Goal: Complete application form

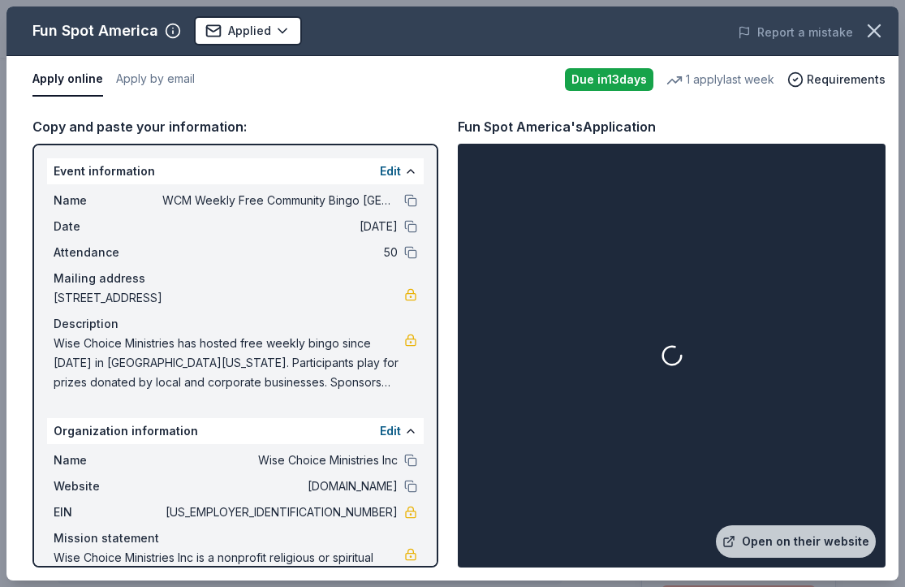
scroll to position [125, 0]
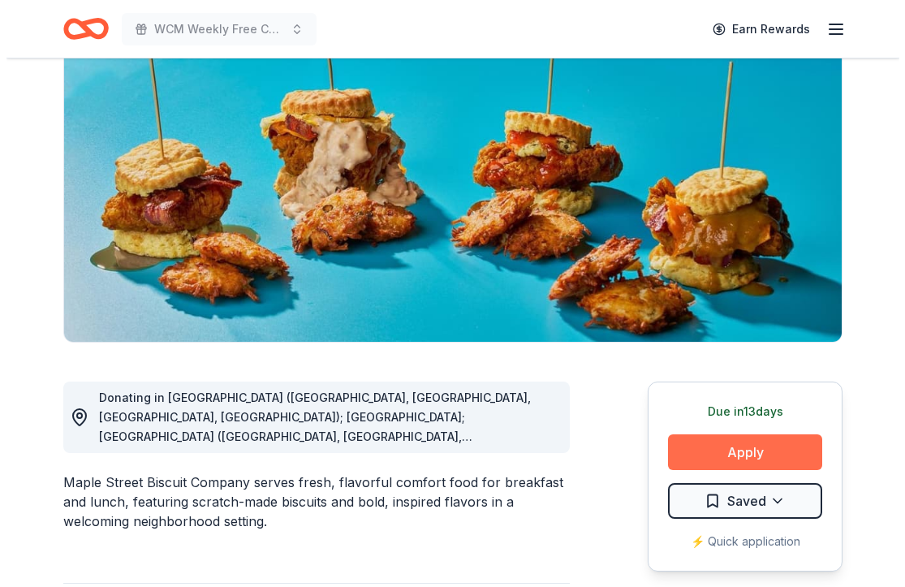
scroll to position [300, 0]
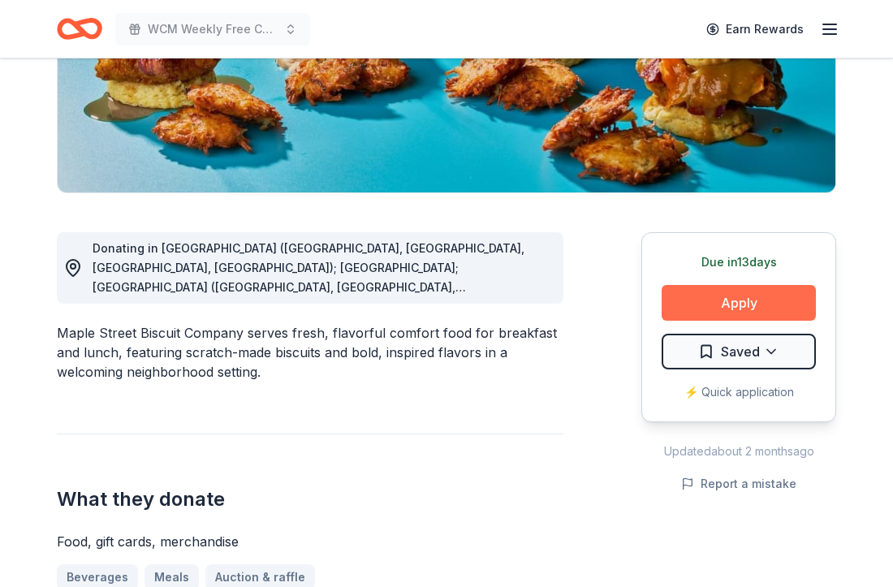
click at [747, 302] on button "Apply" at bounding box center [739, 303] width 154 height 36
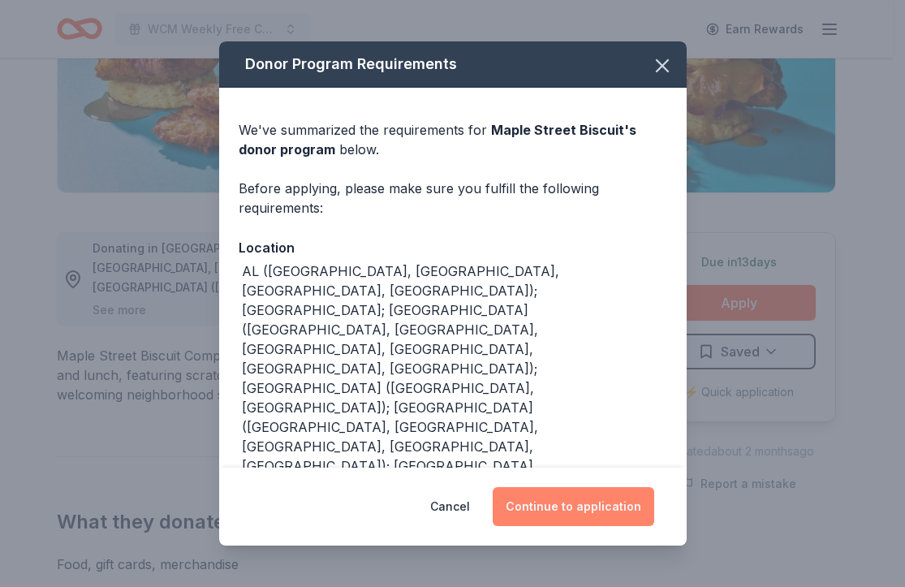
click at [550, 524] on button "Continue to application" at bounding box center [574, 506] width 162 height 39
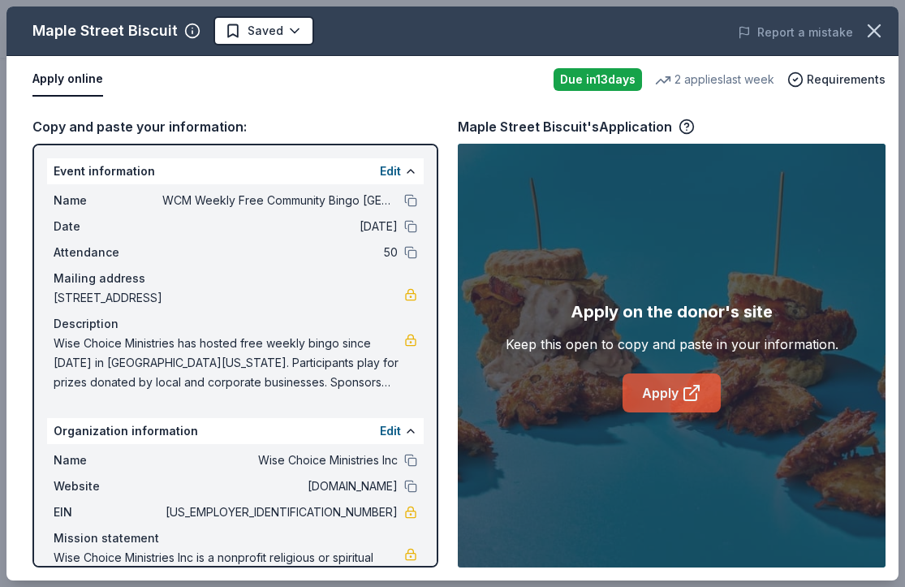
click at [668, 381] on link "Apply" at bounding box center [672, 392] width 98 height 39
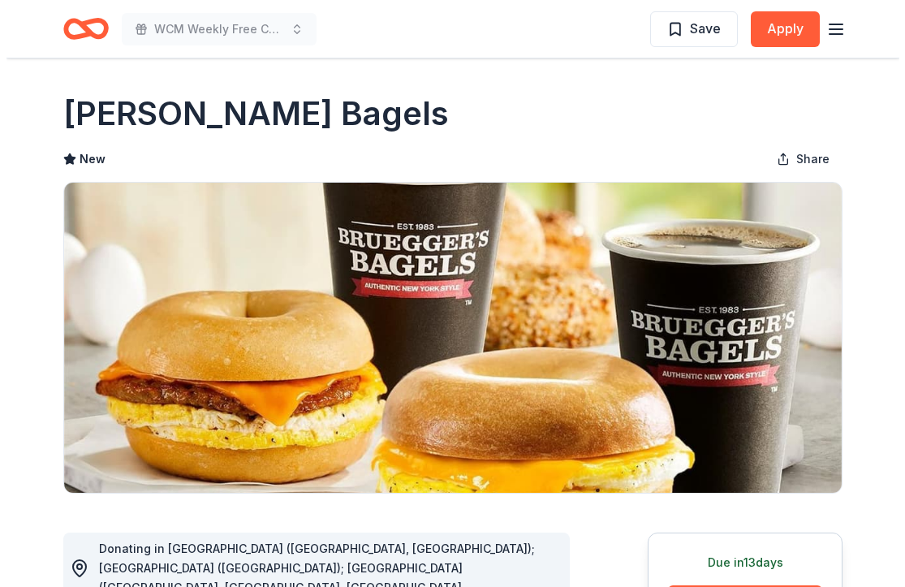
scroll to position [420, 0]
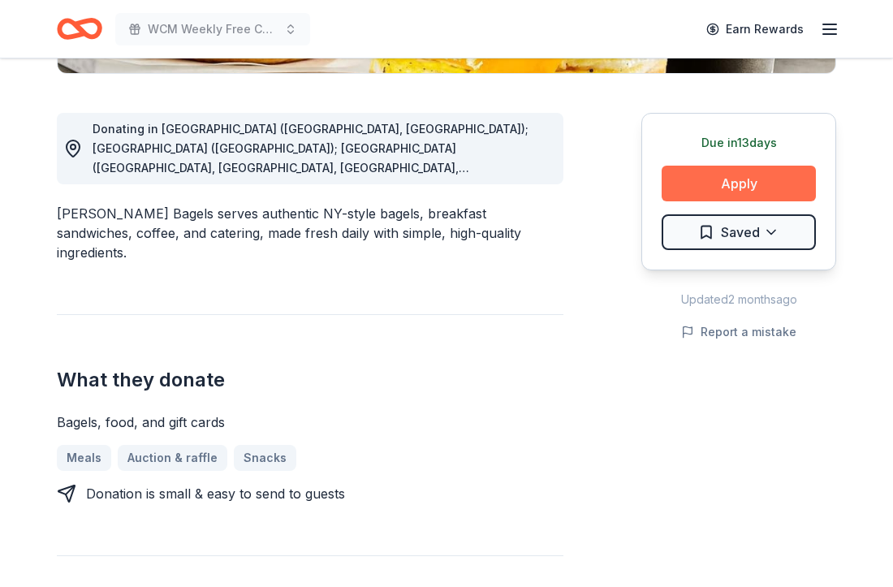
click at [686, 179] on button "Apply" at bounding box center [739, 184] width 154 height 36
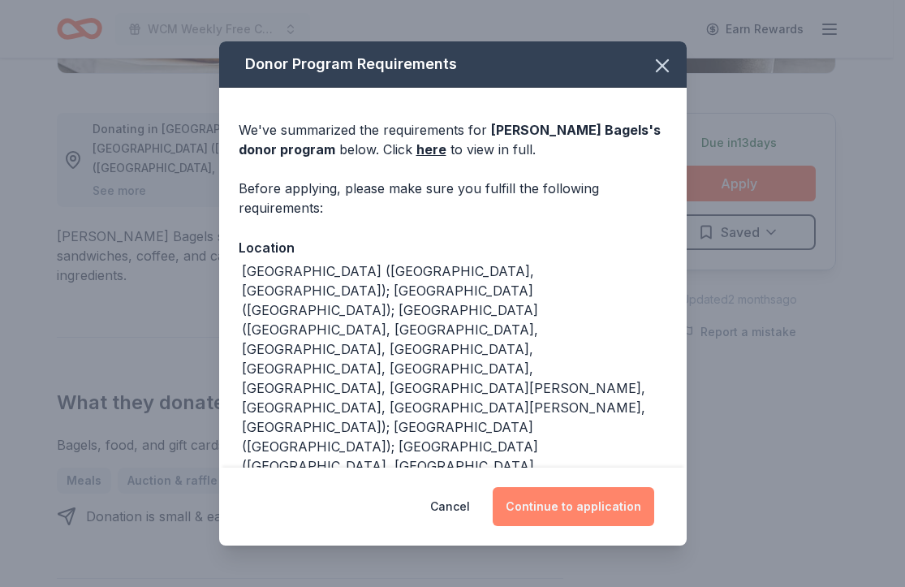
click at [585, 512] on button "Continue to application" at bounding box center [574, 506] width 162 height 39
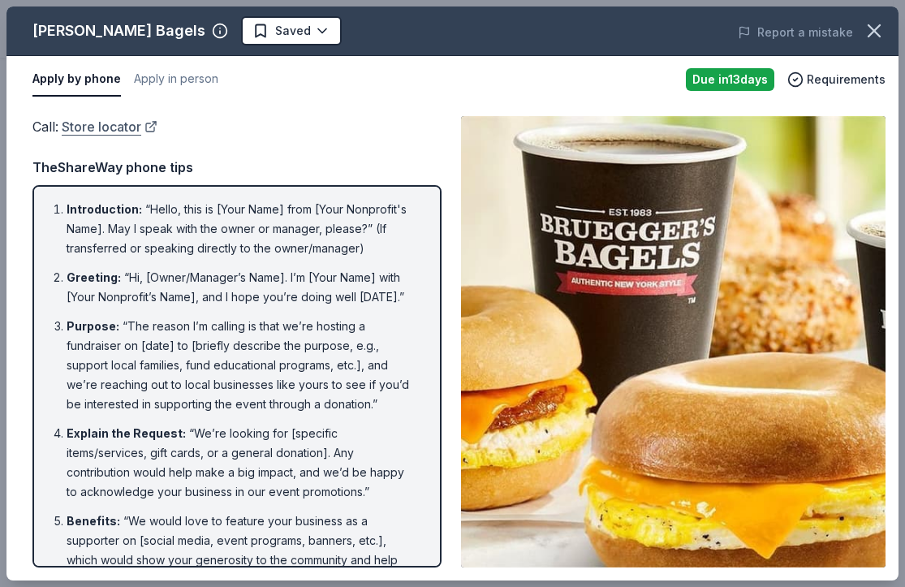
click at [96, 136] on link "Store locator" at bounding box center [110, 126] width 96 height 21
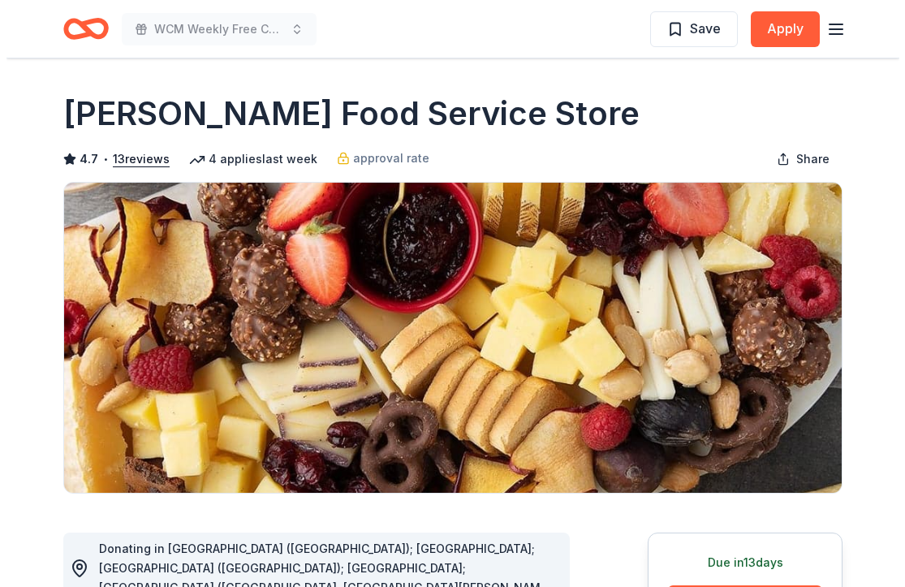
scroll to position [304, 0]
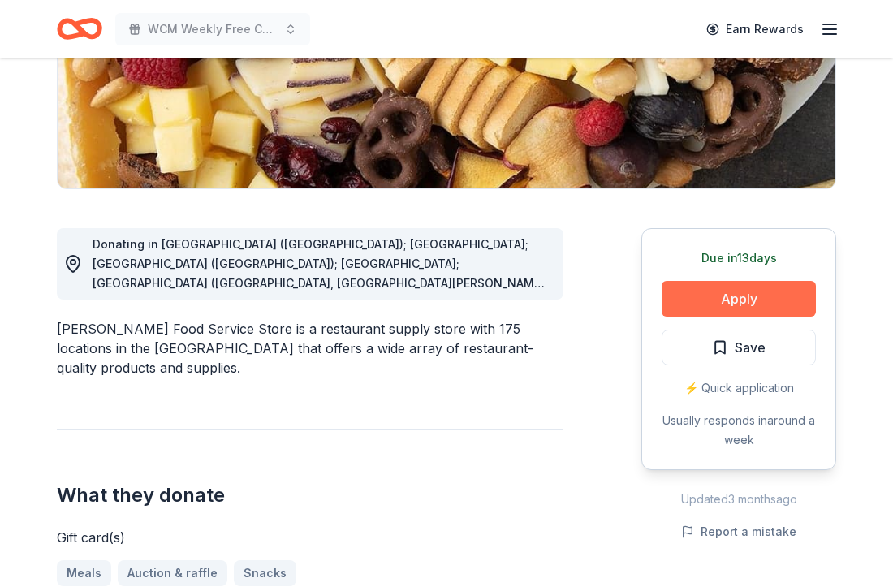
click at [770, 287] on button "Apply" at bounding box center [739, 299] width 154 height 36
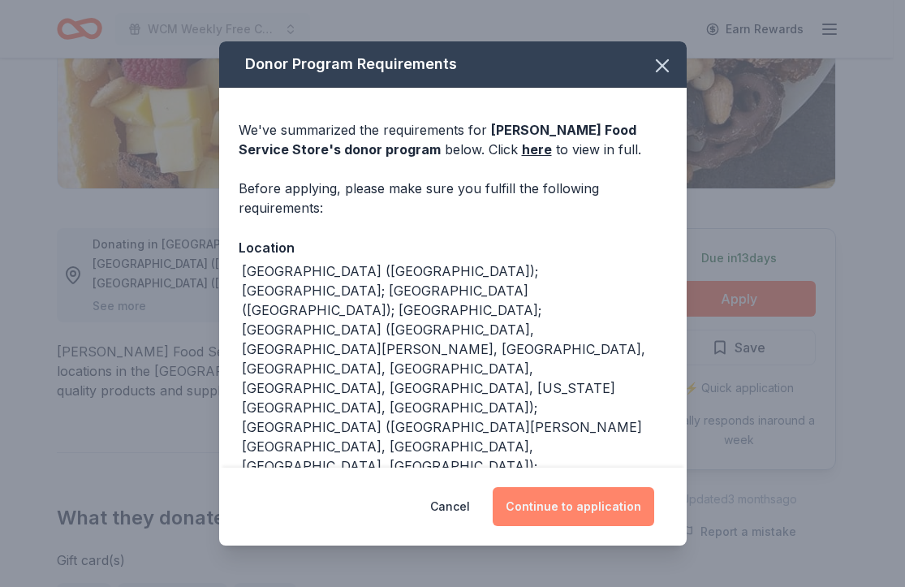
click at [610, 503] on button "Continue to application" at bounding box center [574, 506] width 162 height 39
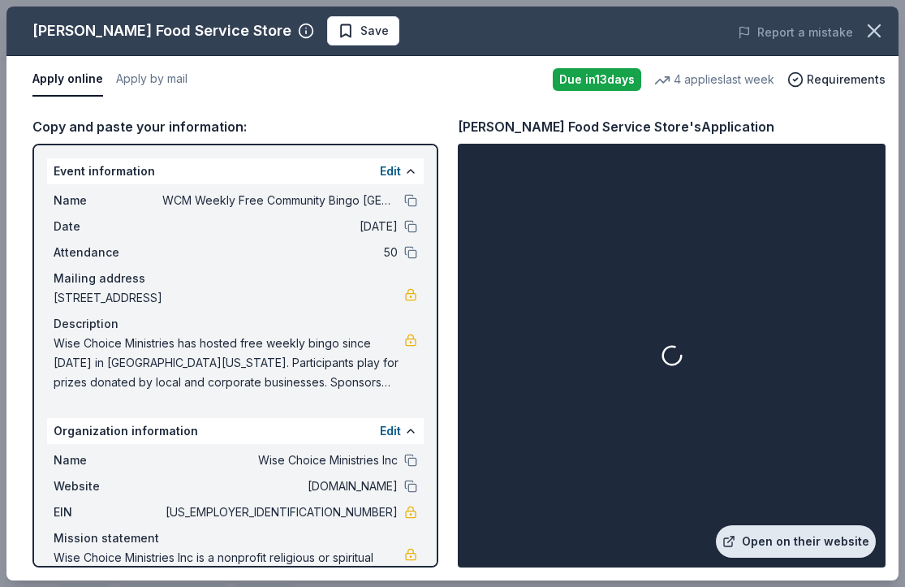
click at [831, 545] on link "Open on their website" at bounding box center [796, 541] width 160 height 32
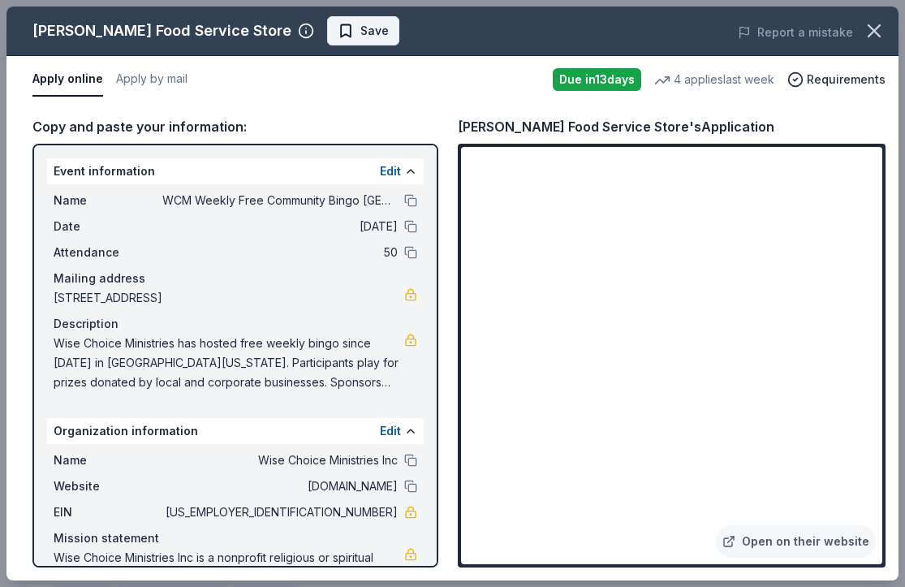
click at [360, 37] on span "Save" at bounding box center [374, 30] width 28 height 19
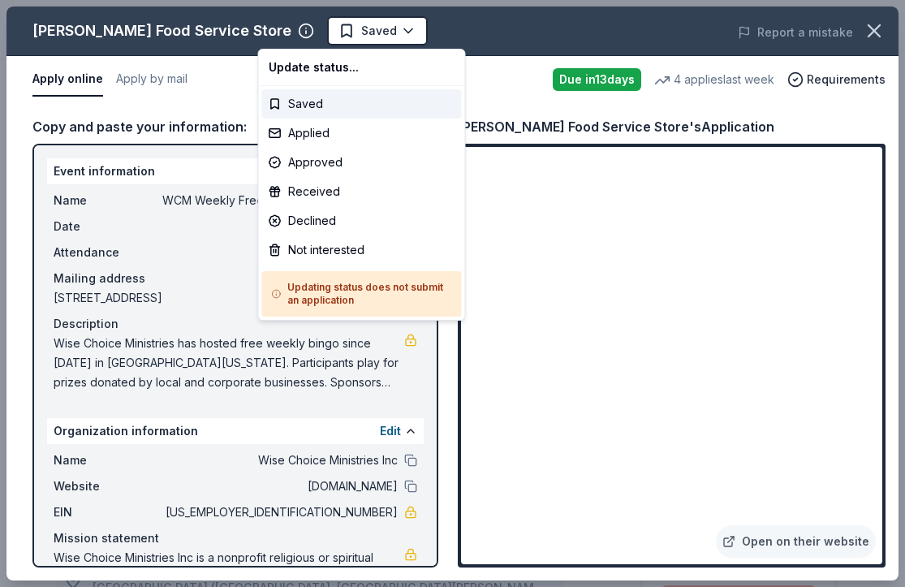
scroll to position [0, 0]
click at [311, 37] on html "WCM Weekly Free Community Bingo Jacksonville Florida Earn Rewards Due in 13 day…" at bounding box center [452, 293] width 905 height 587
click at [321, 142] on div "Applied" at bounding box center [362, 133] width 200 height 29
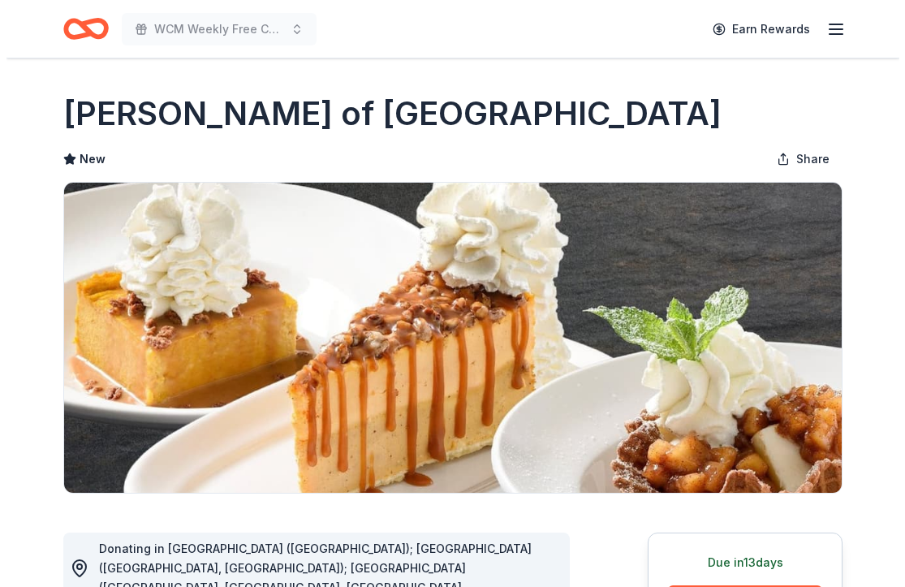
scroll to position [540, 0]
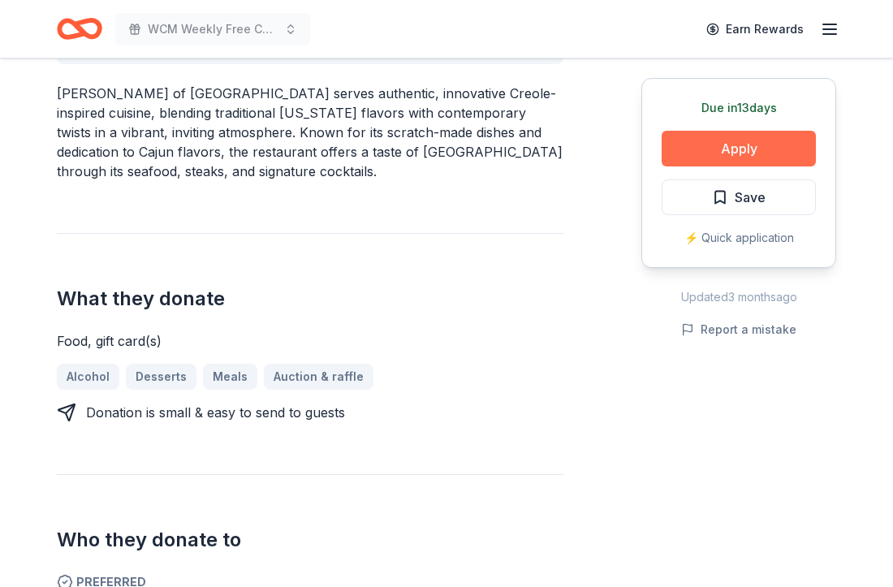
click at [715, 145] on button "Apply" at bounding box center [739, 149] width 154 height 36
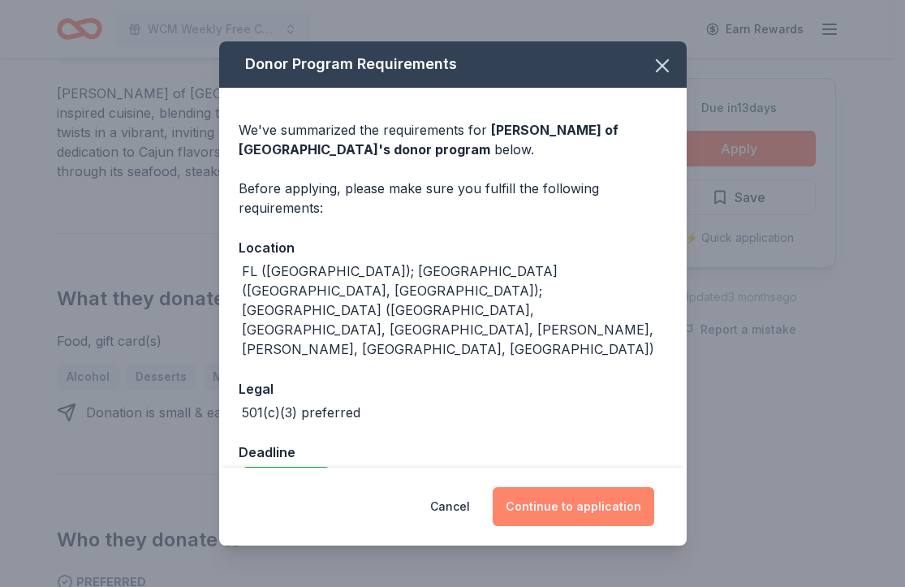
click at [549, 494] on button "Continue to application" at bounding box center [574, 506] width 162 height 39
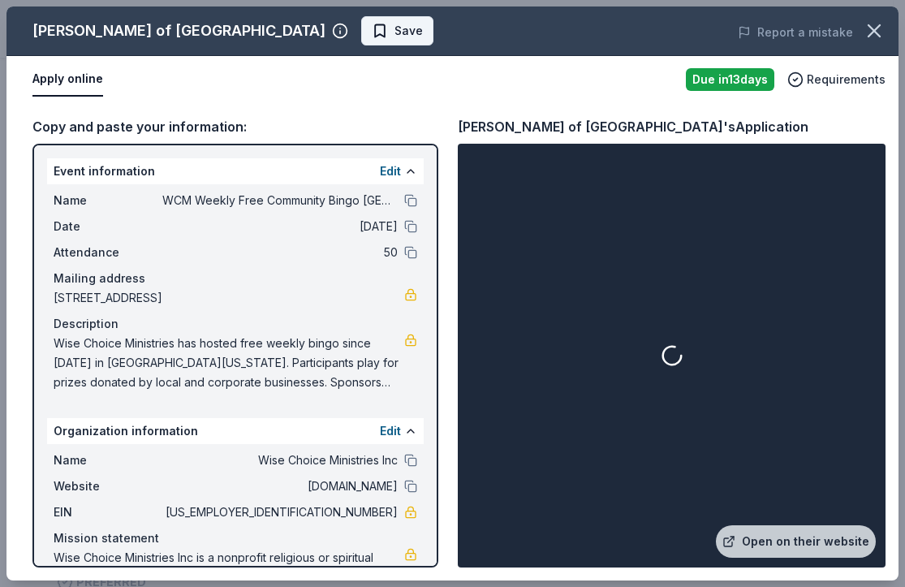
click at [361, 27] on button "Save" at bounding box center [397, 30] width 72 height 29
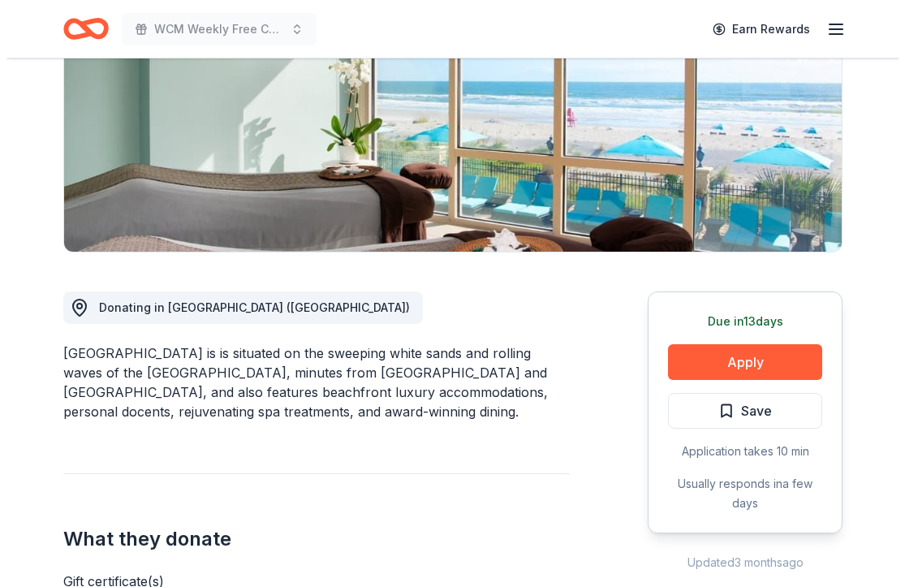
scroll to position [343, 0]
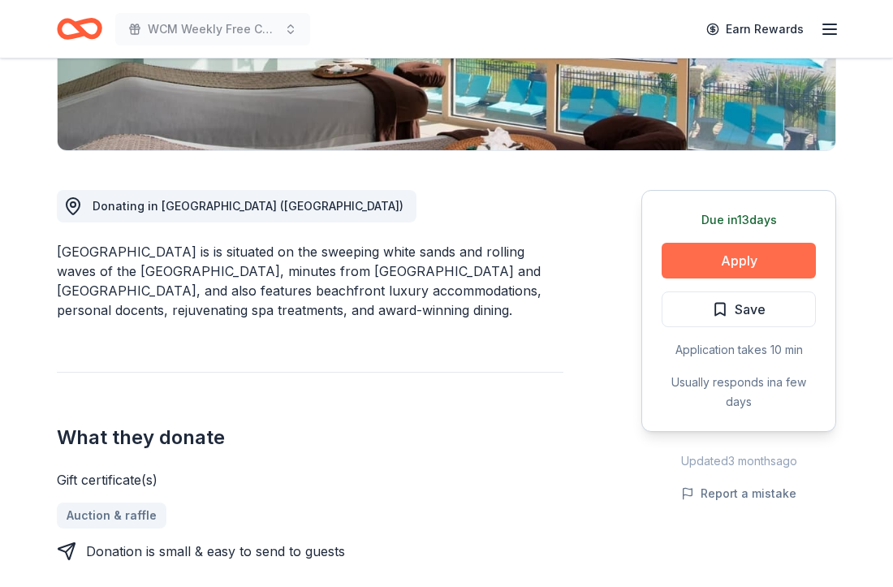
click at [756, 252] on button "Apply" at bounding box center [739, 261] width 154 height 36
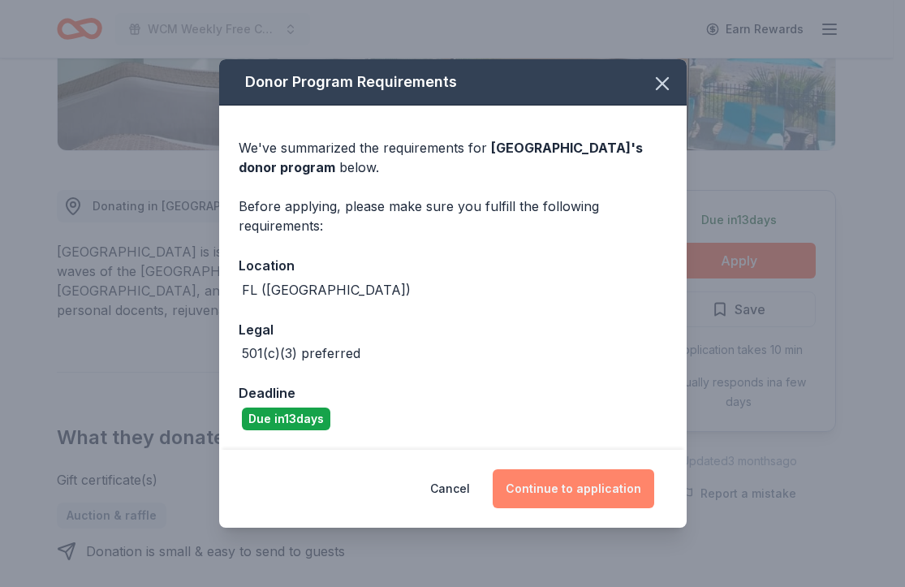
click at [616, 506] on button "Continue to application" at bounding box center [574, 488] width 162 height 39
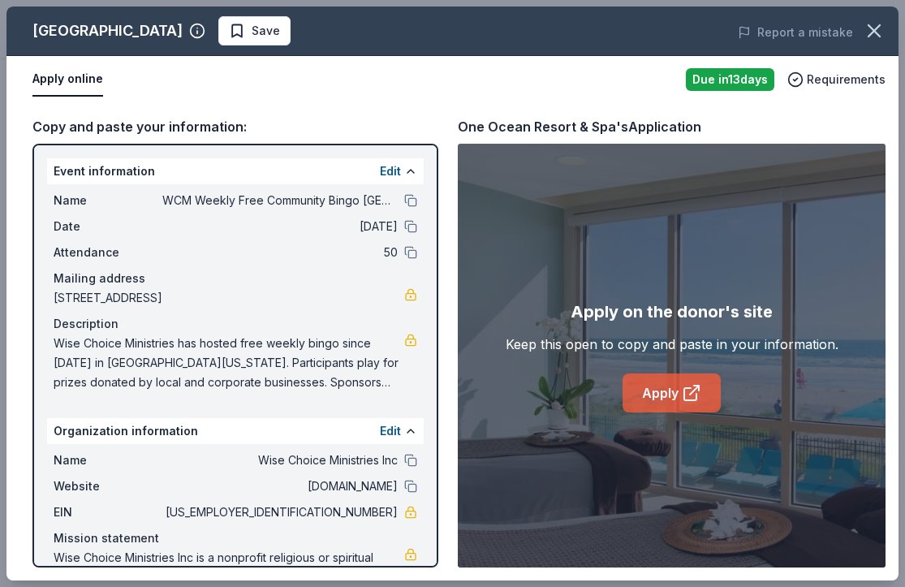
click at [675, 390] on link "Apply" at bounding box center [672, 392] width 98 height 39
click at [291, 24] on button "Save" at bounding box center [254, 30] width 72 height 29
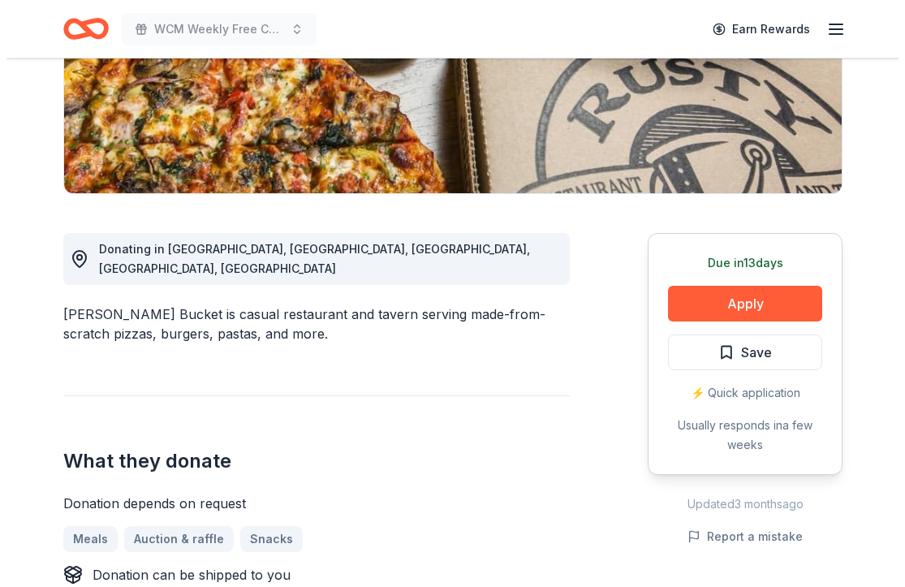
scroll to position [468, 0]
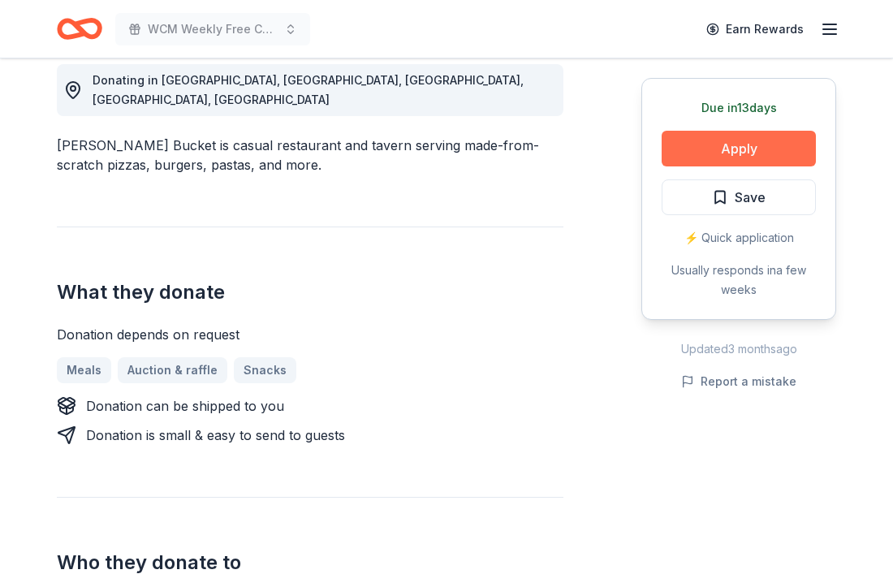
click at [723, 147] on button "Apply" at bounding box center [739, 149] width 154 height 36
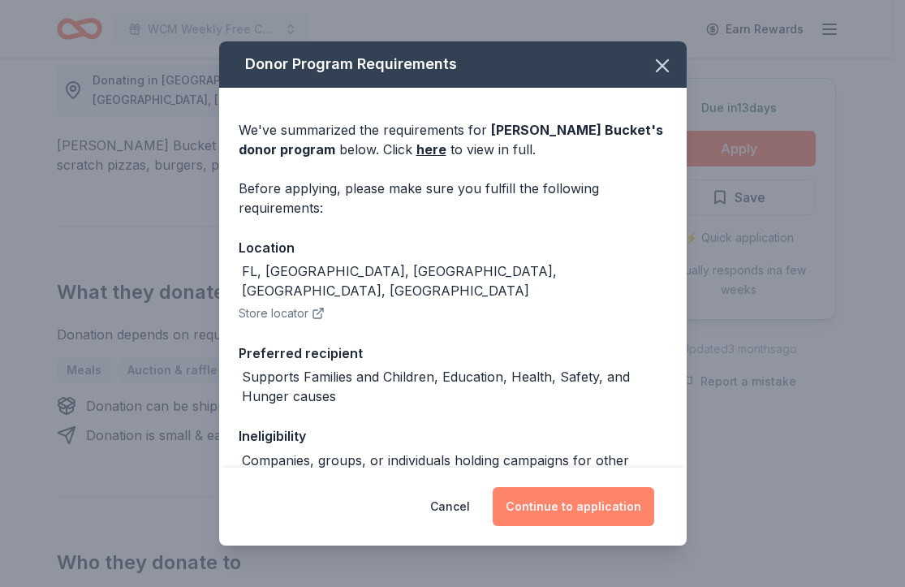
click at [543, 520] on button "Continue to application" at bounding box center [574, 506] width 162 height 39
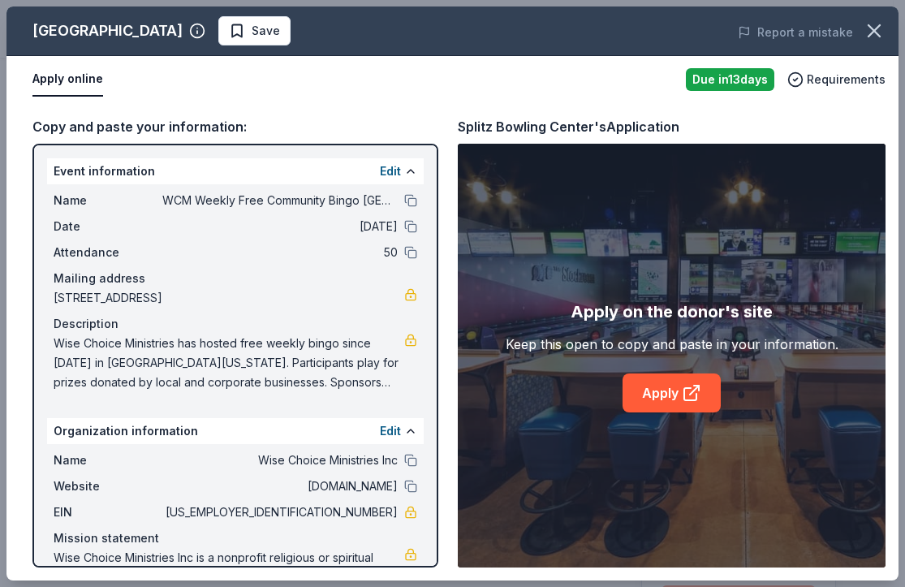
scroll to position [162, 0]
click at [265, 26] on span "Save" at bounding box center [266, 30] width 28 height 19
click at [265, 28] on body "WCM Weekly Free Community Bingo [GEOGRAPHIC_DATA] [US_STATE] Earn Rewards Due […" at bounding box center [446, 131] width 893 height 587
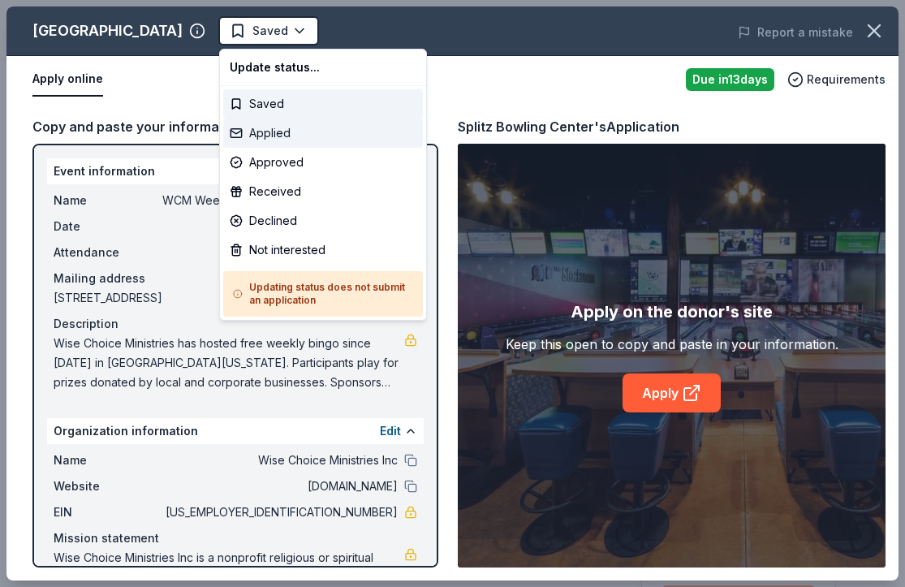
click at [285, 127] on div "Applied" at bounding box center [323, 133] width 200 height 29
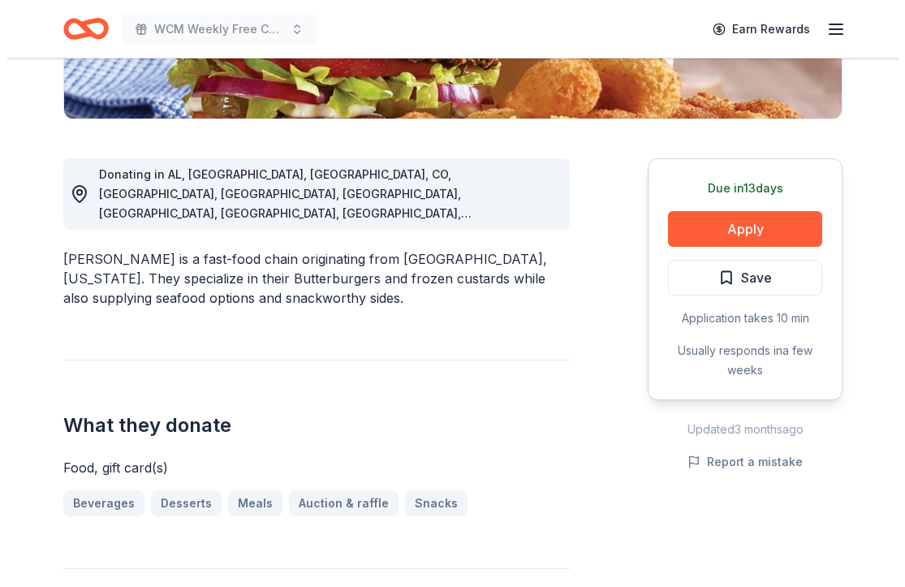
scroll to position [520, 0]
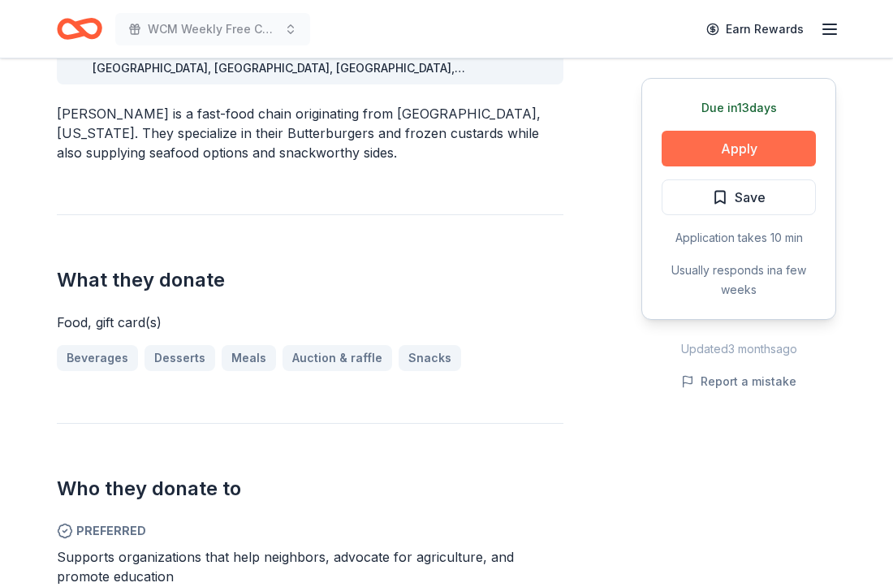
click at [740, 144] on button "Apply" at bounding box center [739, 149] width 154 height 36
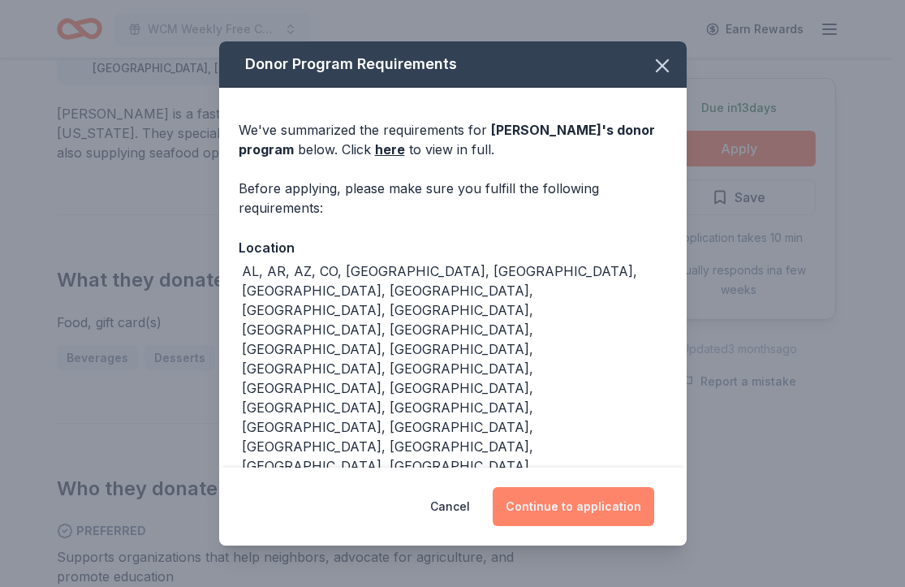
click at [575, 518] on button "Continue to application" at bounding box center [574, 506] width 162 height 39
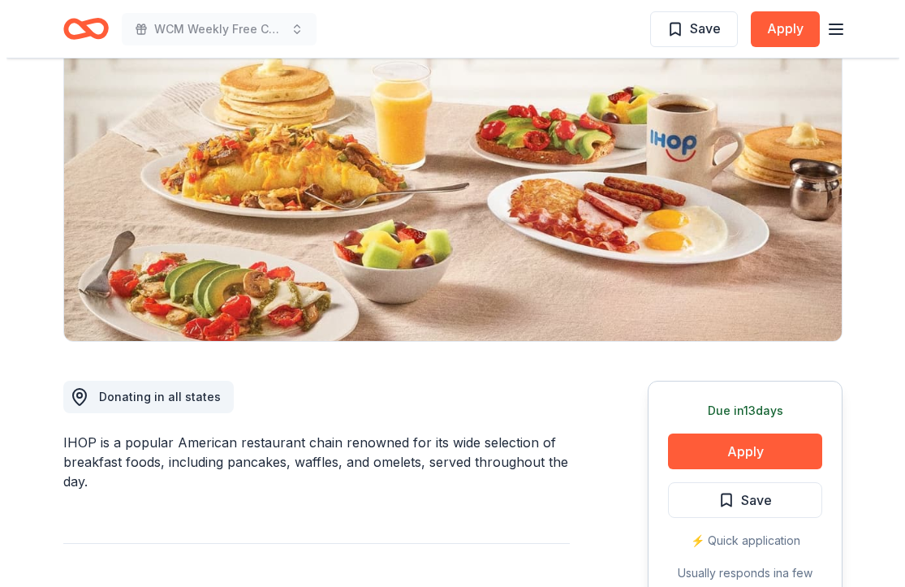
scroll to position [317, 0]
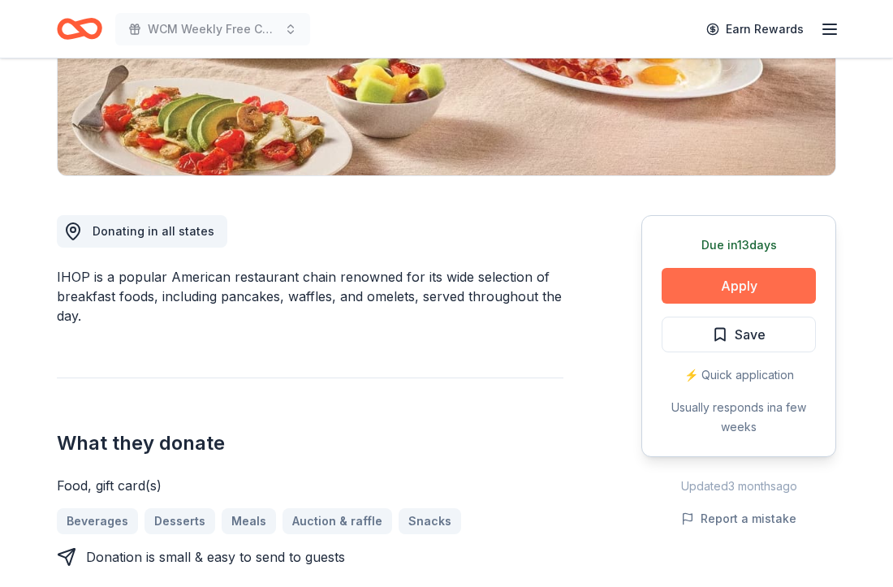
click at [714, 285] on button "Apply" at bounding box center [739, 286] width 154 height 36
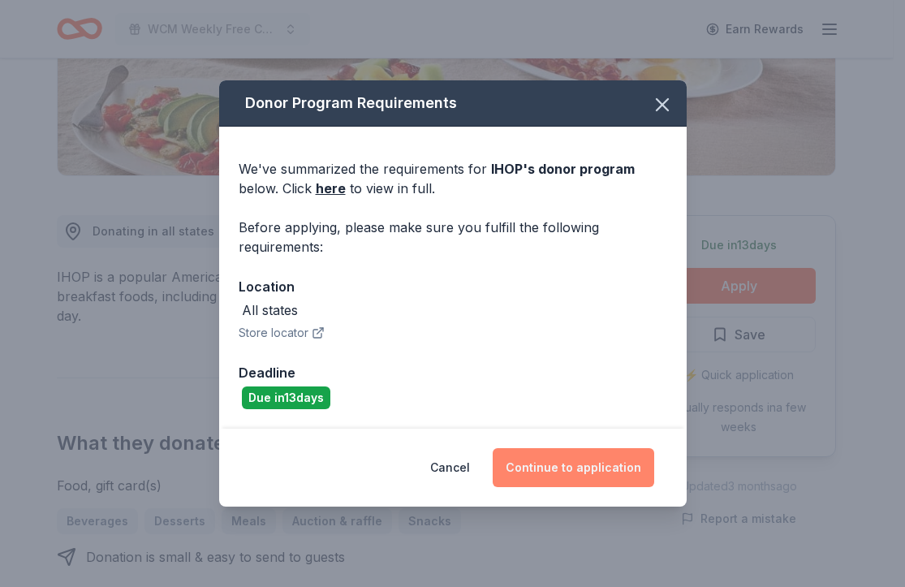
click at [539, 468] on button "Continue to application" at bounding box center [574, 467] width 162 height 39
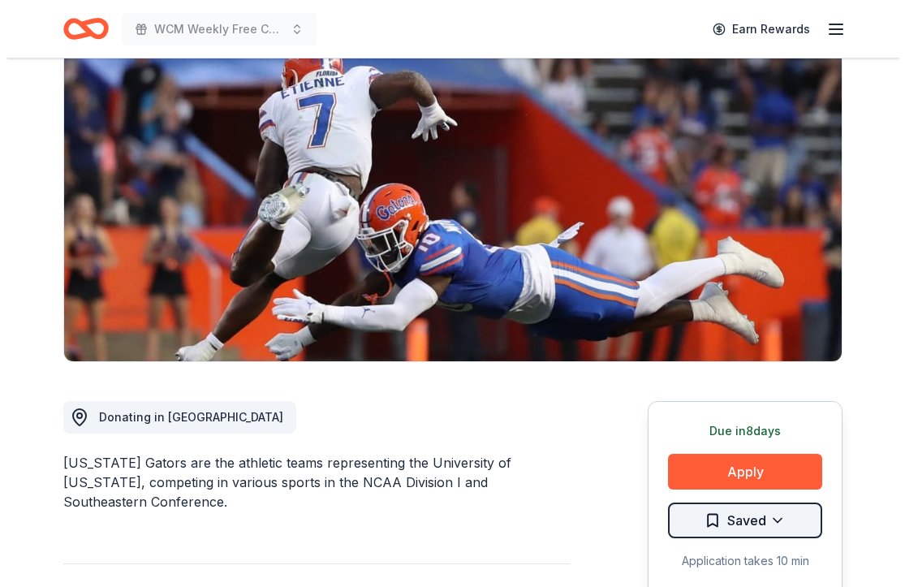
scroll to position [235, 0]
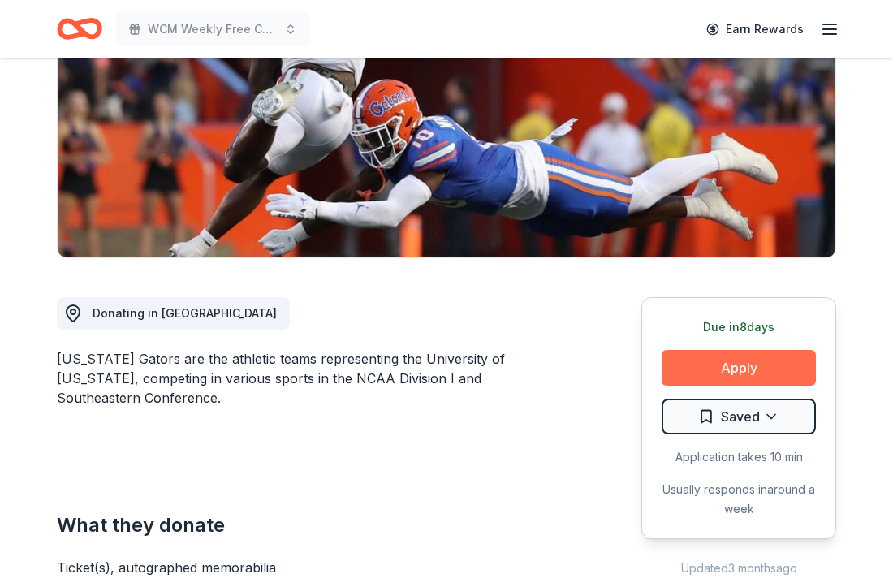
click at [770, 364] on button "Apply" at bounding box center [739, 368] width 154 height 36
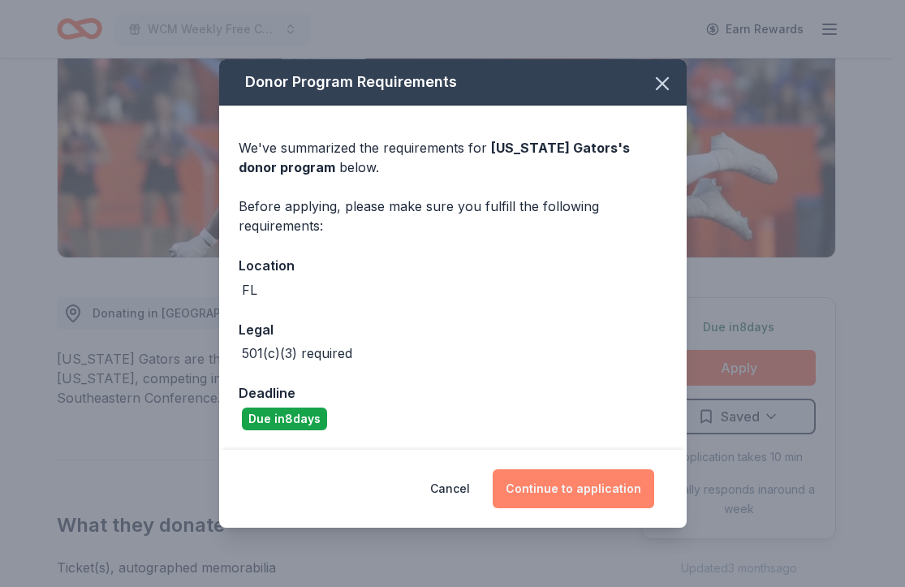
click at [593, 498] on button "Continue to application" at bounding box center [574, 488] width 162 height 39
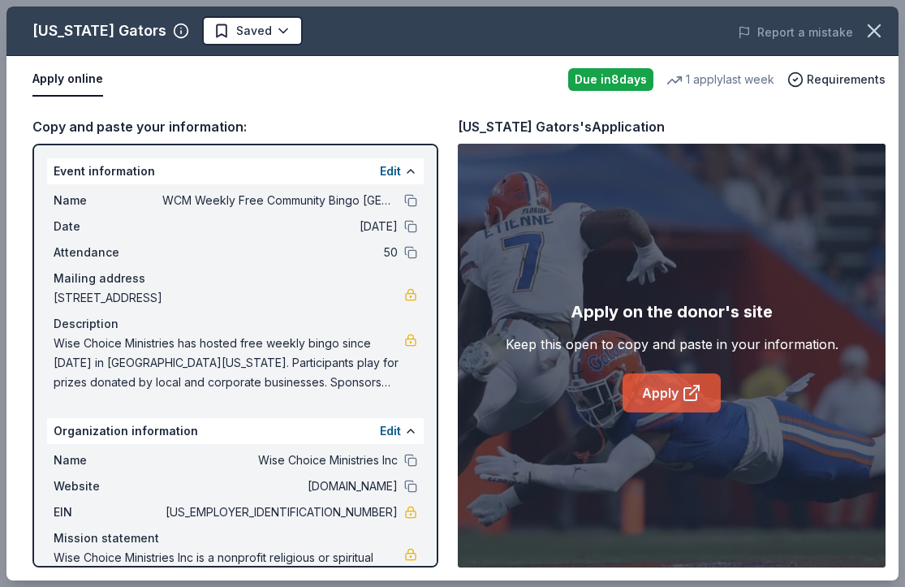
click at [688, 386] on icon at bounding box center [691, 392] width 19 height 19
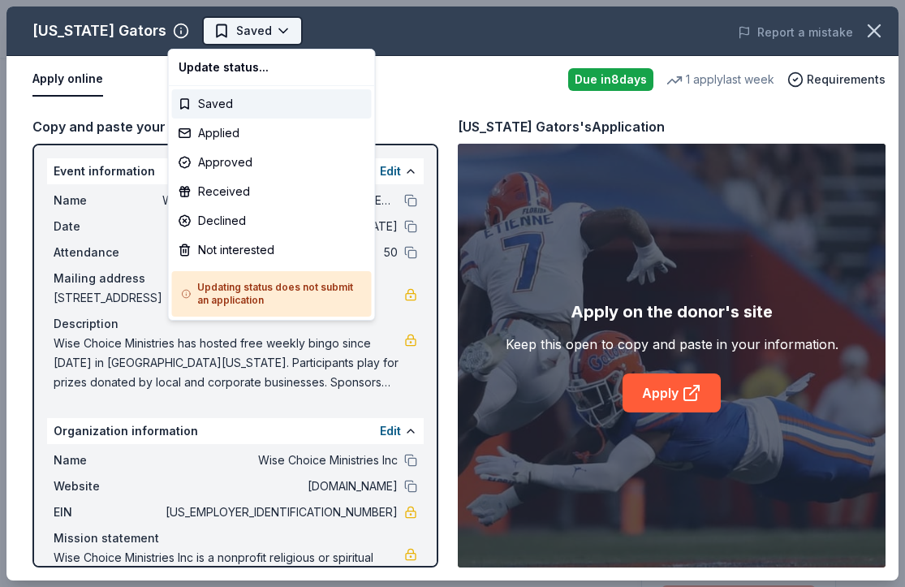
click at [186, 41] on body "WCM Weekly Free Community Bingo [GEOGRAPHIC_DATA] [US_STATE] Earn Rewards Due […" at bounding box center [446, 293] width 893 height 587
click at [231, 113] on div "Saved" at bounding box center [272, 103] width 200 height 29
